Goal: Entertainment & Leisure: Consume media (video, audio)

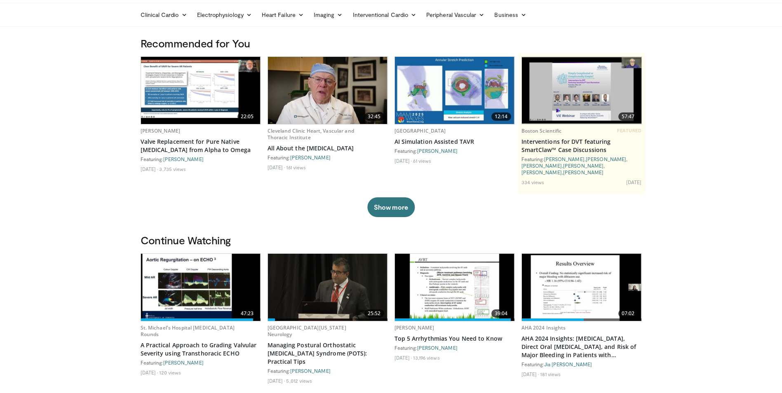
scroll to position [41, 0]
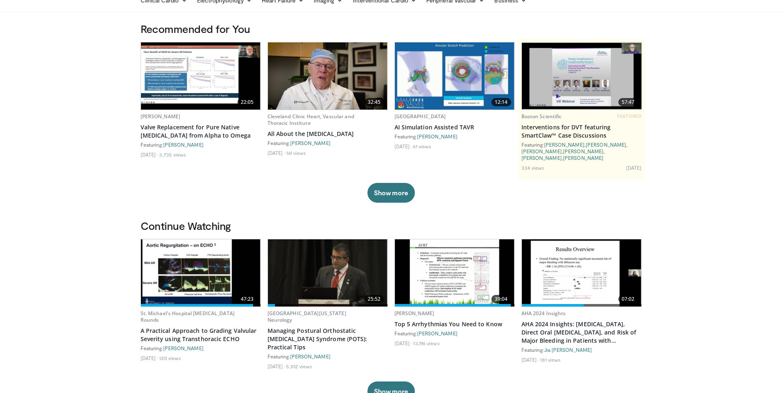
click at [200, 267] on img at bounding box center [201, 273] width 120 height 67
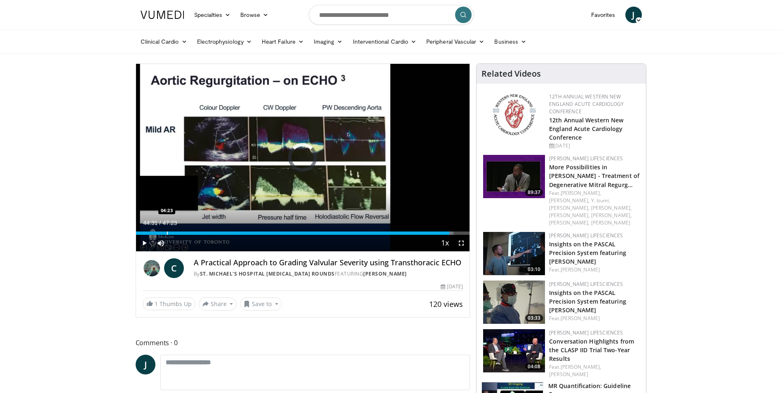
click at [167, 233] on div "Progress Bar" at bounding box center [167, 233] width 1 height 3
click at [155, 233] on div "Progress Bar" at bounding box center [155, 233] width 1 height 3
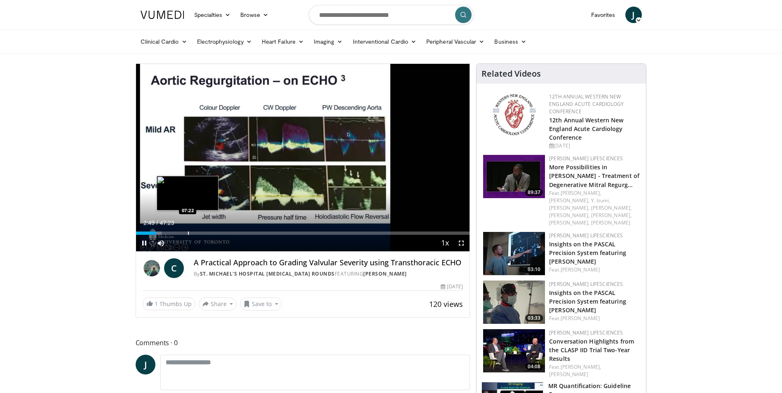
click at [188, 233] on div "Progress Bar" at bounding box center [188, 233] width 1 height 3
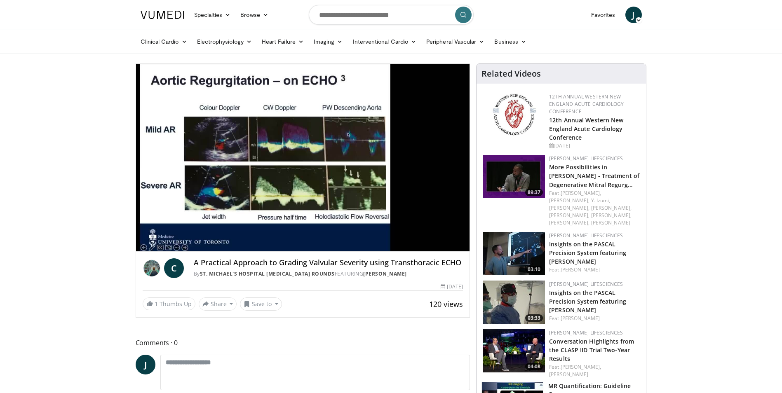
click at [145, 244] on video-js "**********" at bounding box center [303, 158] width 334 height 188
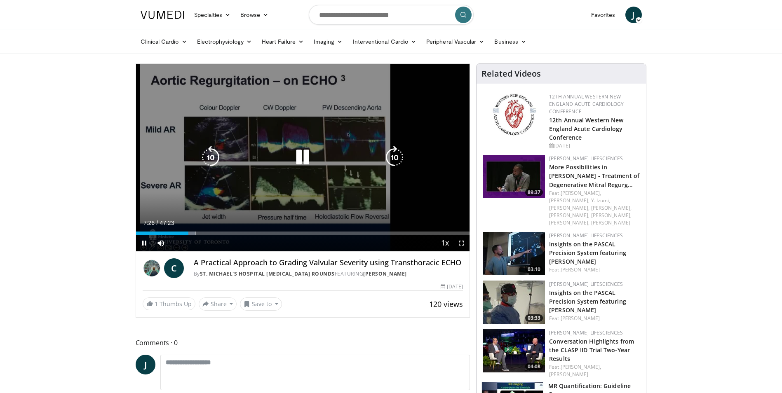
click at [425, 177] on div "10 seconds Tap to unmute" at bounding box center [303, 158] width 334 height 188
drag, startPoint x: 300, startPoint y: 159, endPoint x: 245, endPoint y: 183, distance: 60.0
click at [299, 158] on icon "Video Player" at bounding box center [302, 157] width 23 height 23
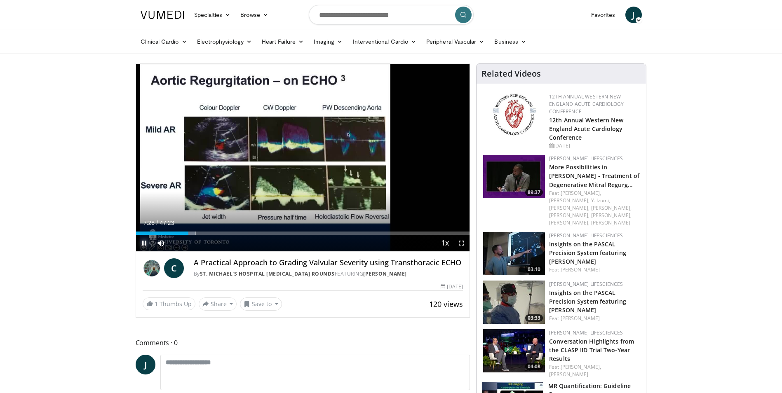
click at [145, 245] on span "Video Player" at bounding box center [144, 243] width 16 height 16
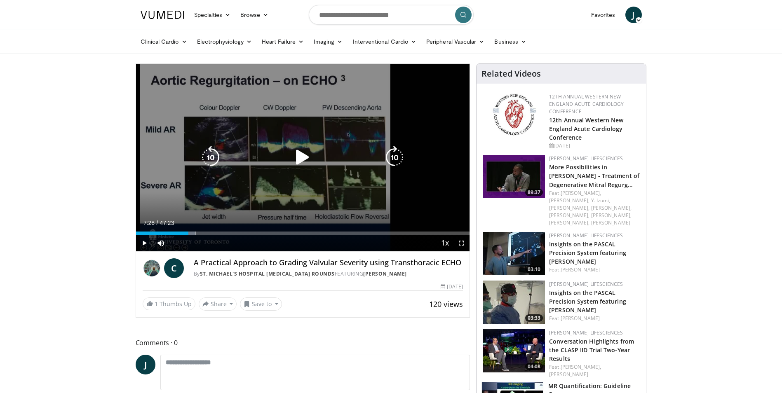
click at [430, 115] on div "10 seconds Tap to unmute" at bounding box center [303, 158] width 334 height 188
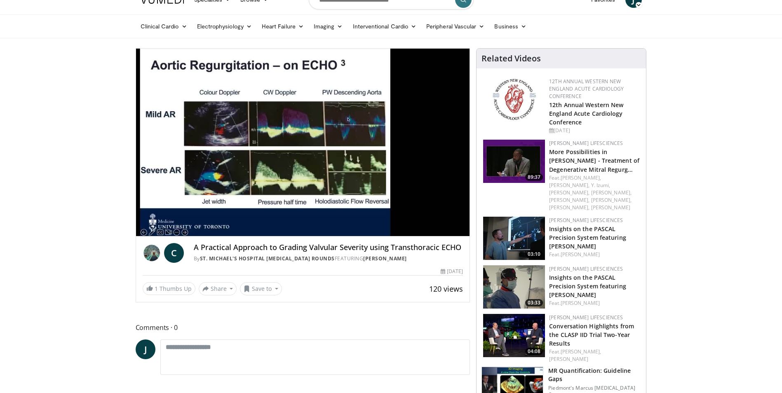
scroll to position [41, 0]
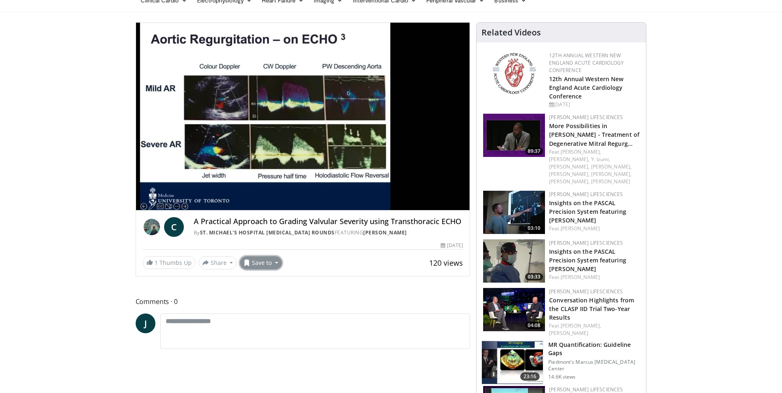
click at [262, 263] on button "Save to" at bounding box center [261, 262] width 42 height 13
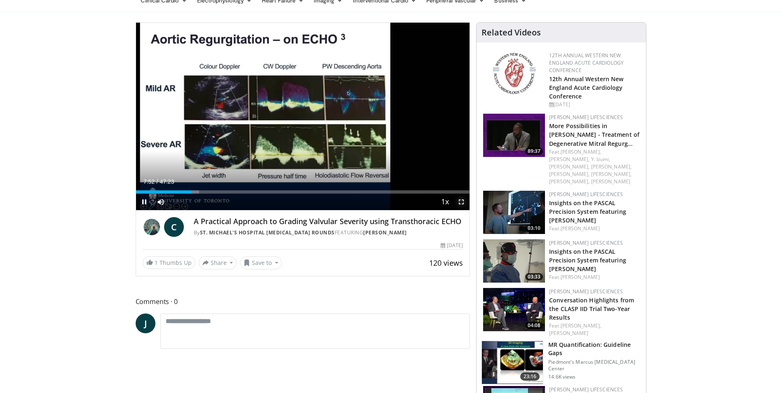
click at [462, 203] on span "Video Player" at bounding box center [461, 202] width 16 height 16
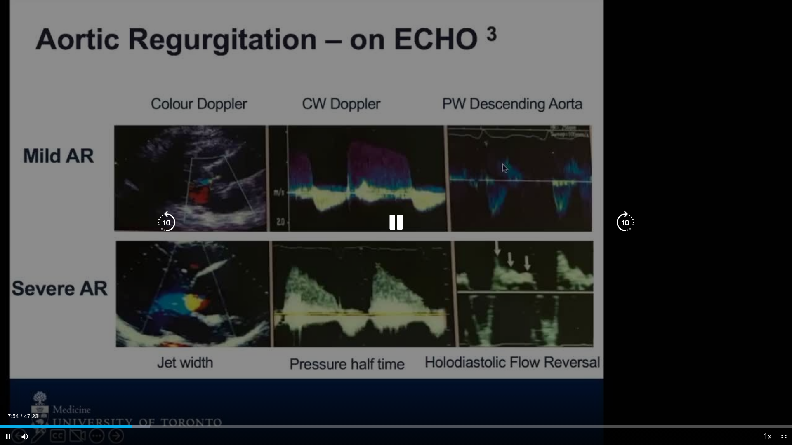
click at [740, 162] on div "10 seconds Tap to unmute" at bounding box center [396, 222] width 792 height 445
click at [393, 221] on icon "Video Player" at bounding box center [395, 222] width 23 height 23
drag, startPoint x: 381, startPoint y: 142, endPoint x: 641, endPoint y: 115, distance: 261.5
click at [641, 115] on div "10 seconds Tap to unmute" at bounding box center [396, 222] width 792 height 445
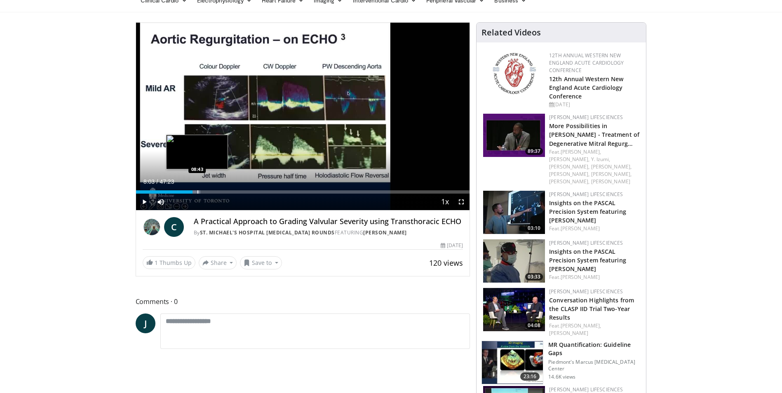
click at [197, 192] on div "Loaded : 19.31% 08:03 08:43" at bounding box center [303, 191] width 334 height 3
click at [204, 192] on div "Progress Bar" at bounding box center [204, 191] width 1 height 3
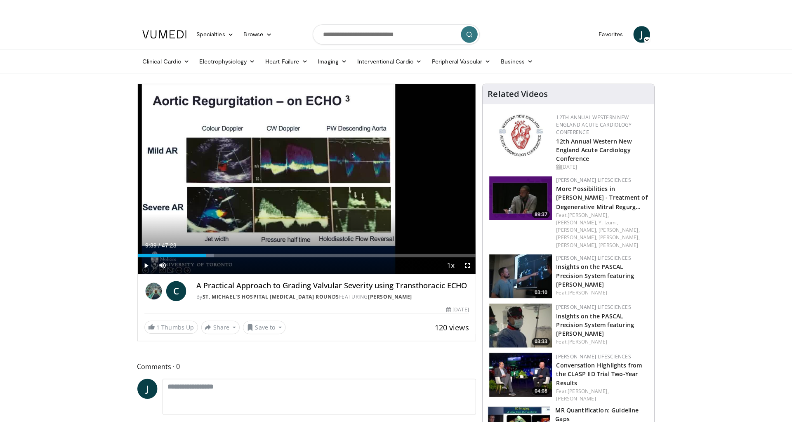
scroll to position [0, 0]
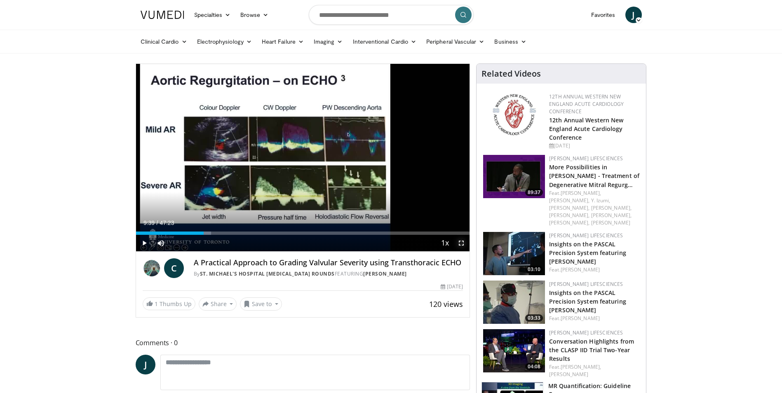
click at [462, 242] on span "Video Player" at bounding box center [461, 243] width 16 height 16
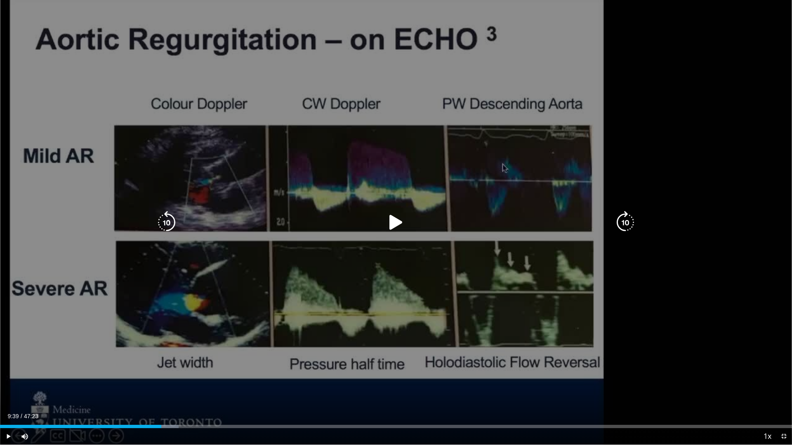
click at [394, 225] on icon "Video Player" at bounding box center [395, 222] width 23 height 23
drag, startPoint x: 423, startPoint y: 197, endPoint x: 471, endPoint y: 178, distance: 52.0
click at [471, 178] on div "10 seconds Tap to unmute" at bounding box center [396, 222] width 792 height 445
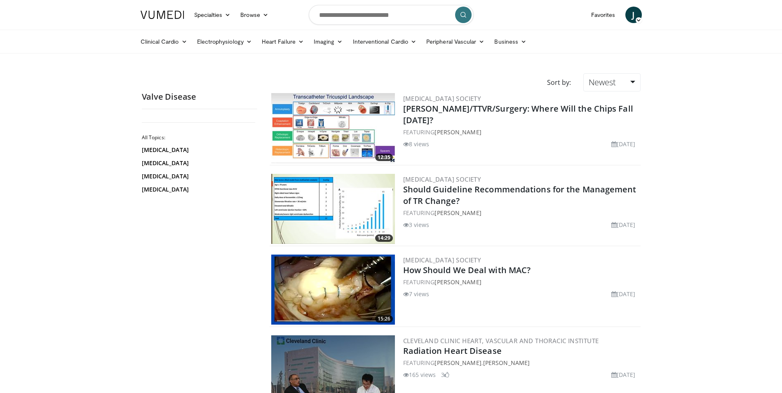
click at [364, 129] on img at bounding box center [333, 128] width 124 height 70
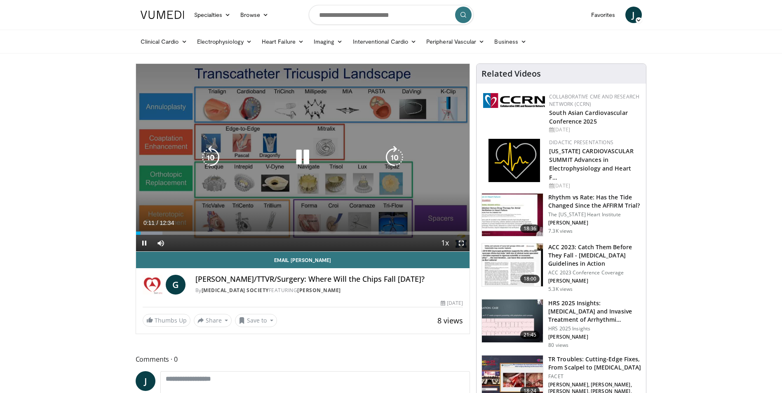
drag, startPoint x: 464, startPoint y: 244, endPoint x: 466, endPoint y: 273, distance: 28.9
click at [464, 244] on span "Video Player" at bounding box center [461, 243] width 16 height 16
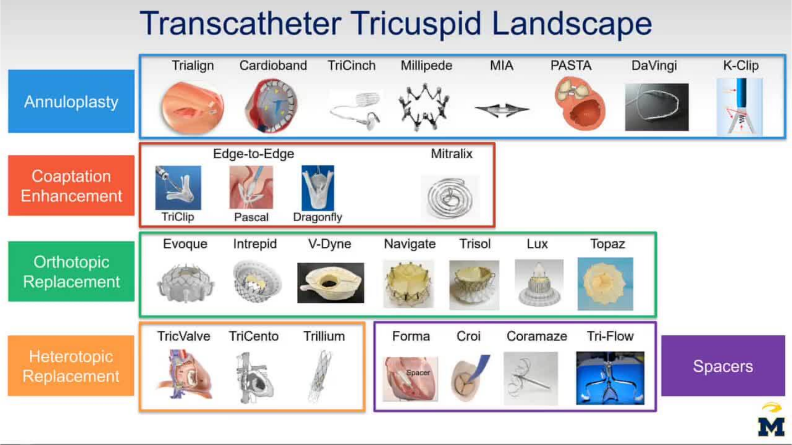
drag, startPoint x: 416, startPoint y: 158, endPoint x: 616, endPoint y: 255, distance: 221.6
click at [616, 256] on div "10 seconds Tap to unmute" at bounding box center [396, 222] width 792 height 445
